Goal: Information Seeking & Learning: Learn about a topic

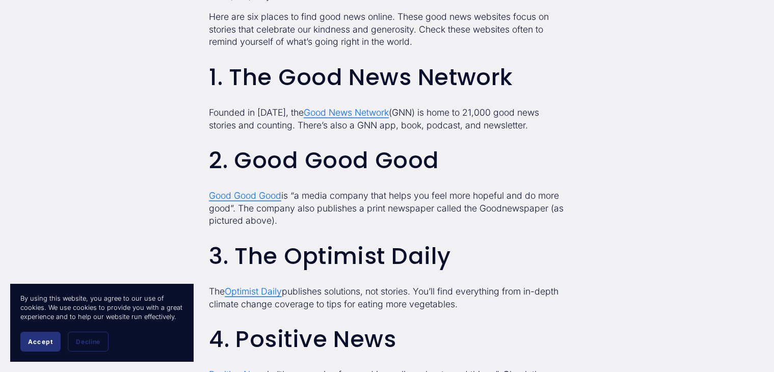
scroll to position [843, 0]
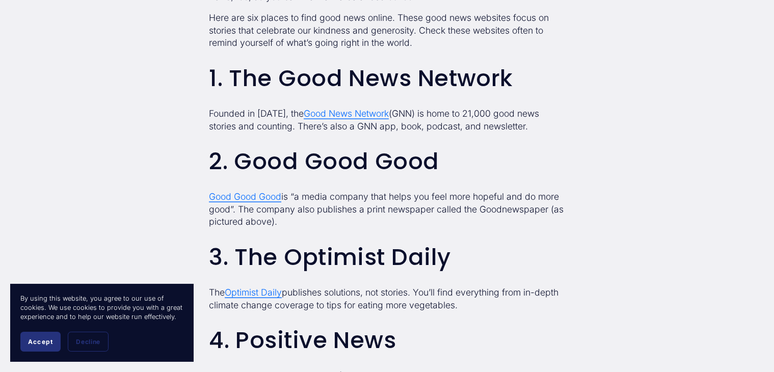
click at [363, 116] on span "Good News Network" at bounding box center [346, 113] width 85 height 11
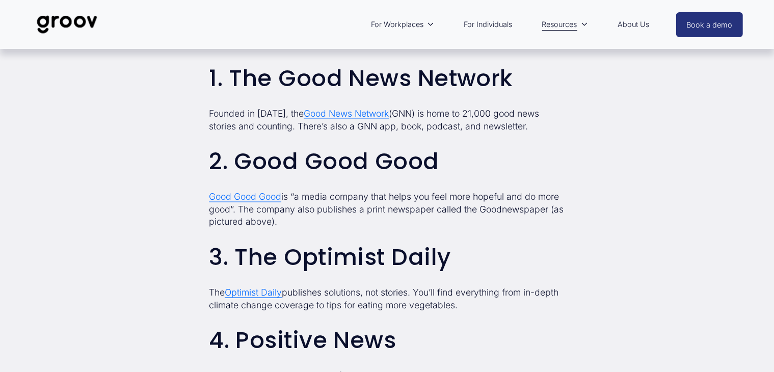
scroll to position [843, 0]
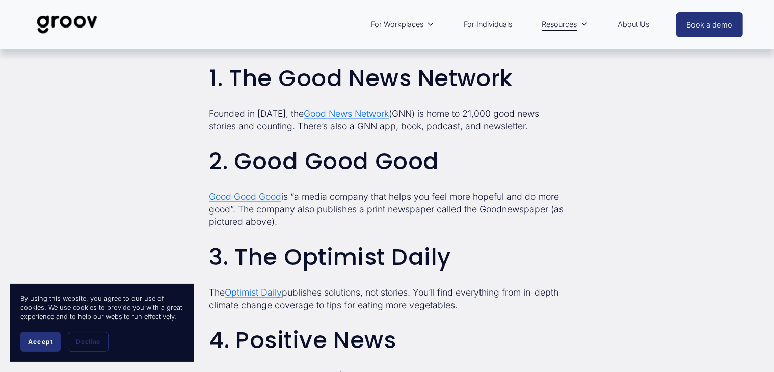
click at [236, 199] on span "Good Good Good" at bounding box center [245, 196] width 72 height 11
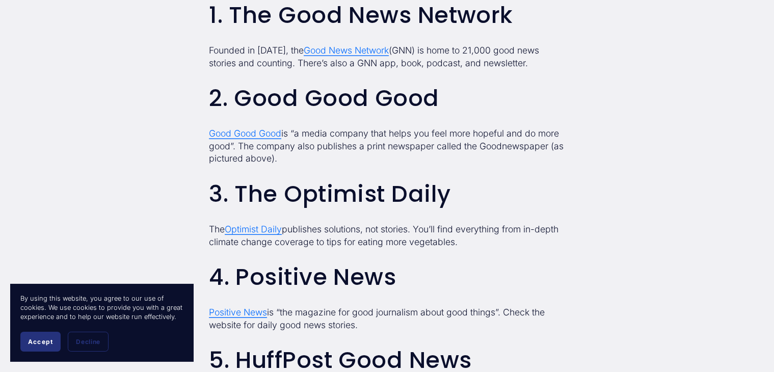
scroll to position [907, 0]
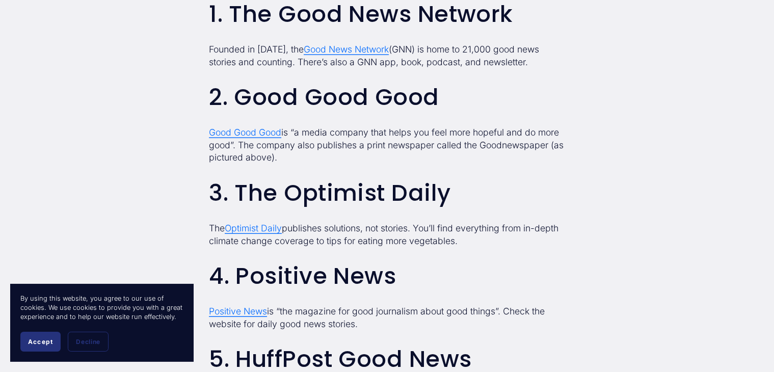
click at [264, 230] on span "Optimist Daily" at bounding box center [253, 228] width 57 height 11
click at [371, 47] on span "Good News Network" at bounding box center [346, 49] width 85 height 11
